Goal: Navigation & Orientation: Find specific page/section

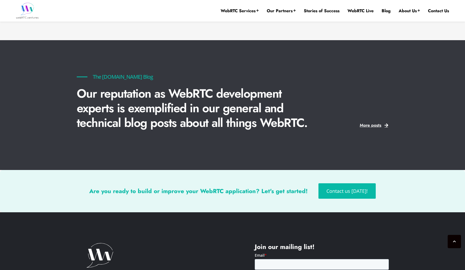
scroll to position [1217, 0]
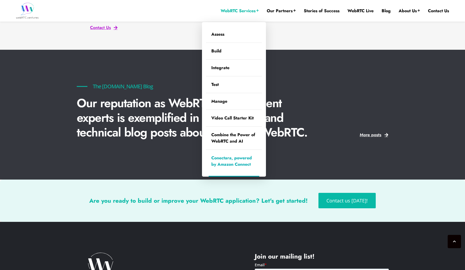
click at [248, 164] on link "Conectara, powered by Amazon Connect" at bounding box center [234, 161] width 56 height 23
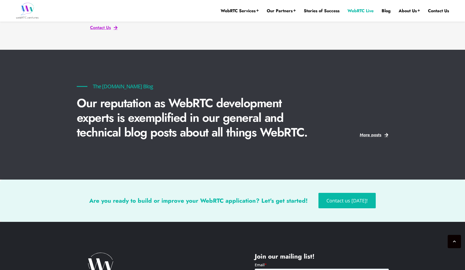
click at [369, 13] on link "WebRTC Live" at bounding box center [360, 11] width 26 height 6
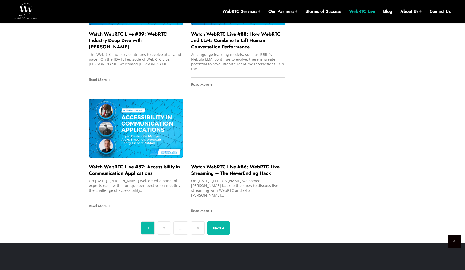
scroll to position [1543, 0]
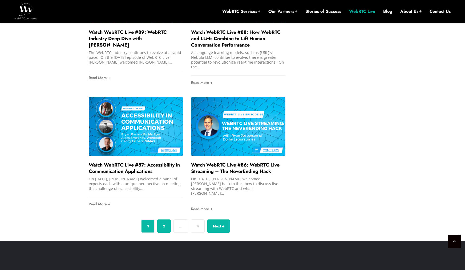
click at [167, 220] on link "2" at bounding box center [164, 226] width 14 height 13
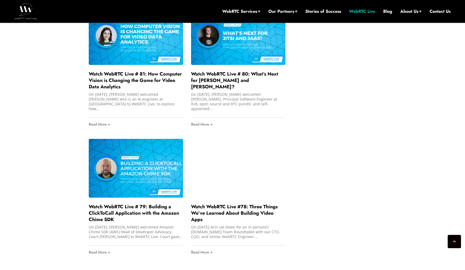
scroll to position [732, 0]
